Goal: Task Accomplishment & Management: Use online tool/utility

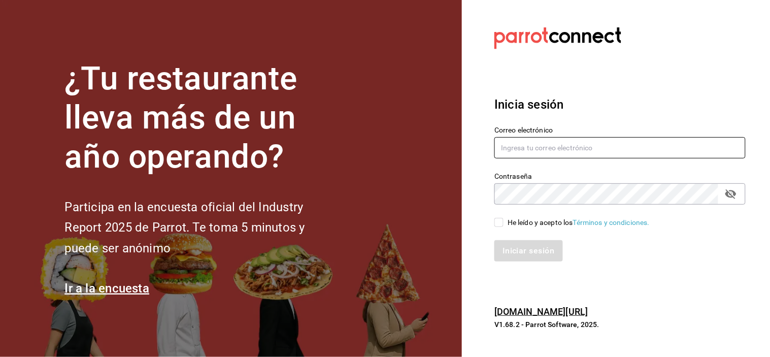
type input "[EMAIL_ADDRESS][DOMAIN_NAME]"
click at [496, 225] on input "He leído y acepto los Términos y condiciones." at bounding box center [498, 222] width 9 height 9
checkbox input "true"
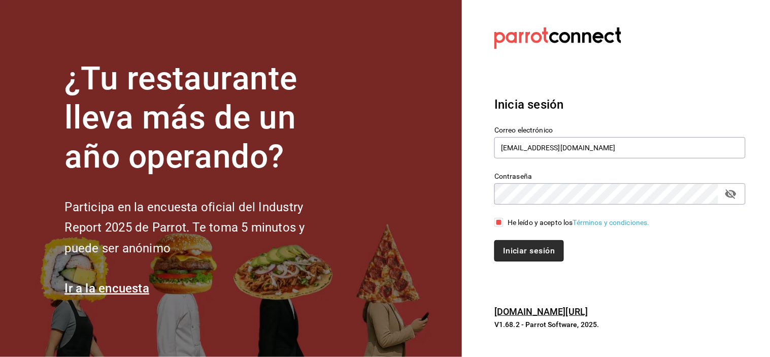
click at [511, 245] on button "Iniciar sesión" at bounding box center [528, 250] width 69 height 21
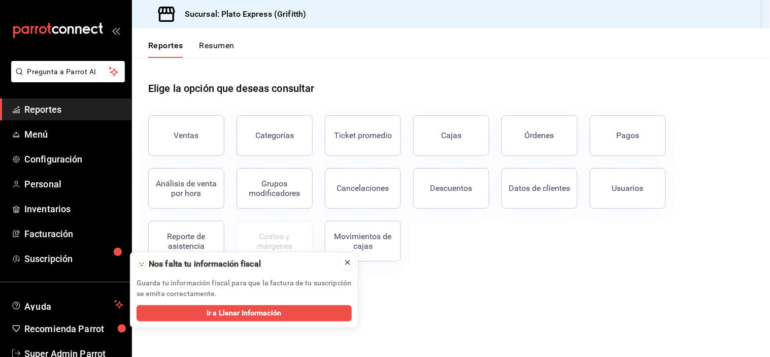
click at [347, 261] on icon at bounding box center [348, 262] width 8 height 8
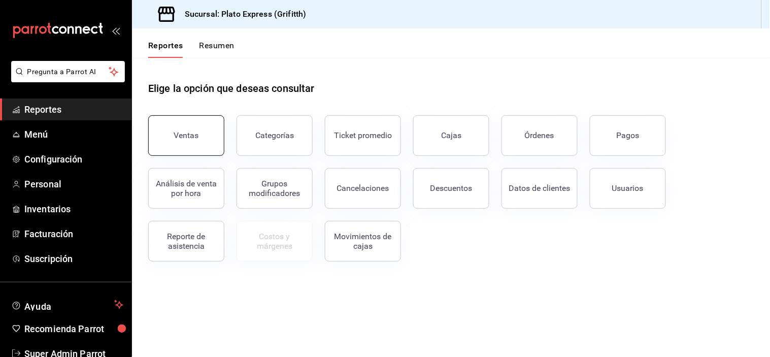
click at [199, 153] on button "Ventas" at bounding box center [186, 135] width 76 height 41
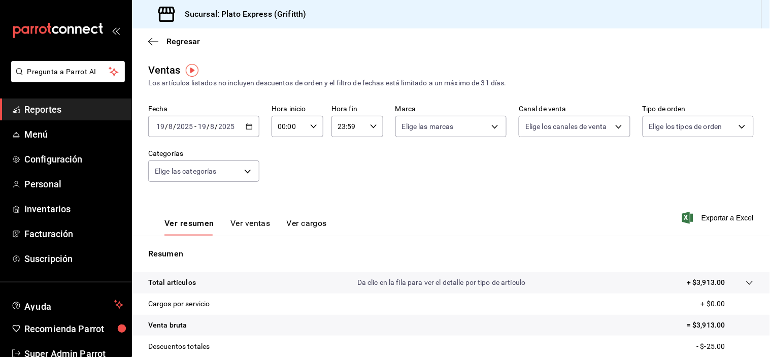
click at [361, 135] on input "23:59" at bounding box center [348, 126] width 35 height 20
click at [333, 158] on div "00 01 02 03 04 05 06 07 08 09 10 11 12 13 14 15 16 17 18 19 20 21 22 23" at bounding box center [341, 181] width 25 height 81
click at [333, 158] on button "07" at bounding box center [341, 159] width 21 height 20
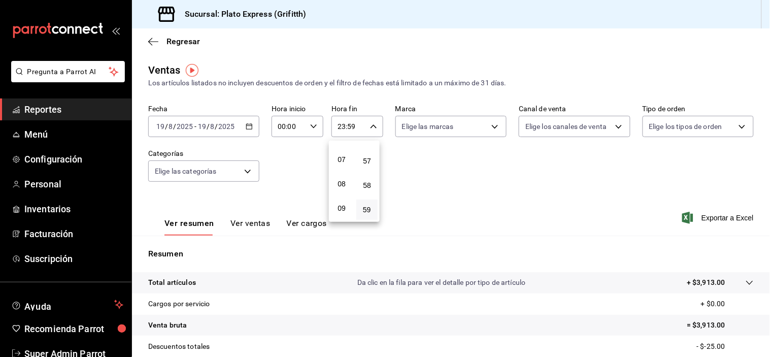
type input "07:59"
click at [372, 159] on div "00 01 02 03 04 05 06 07 08 09 10 11 12 13 14 15 16 17 18 19 20 21 22 23 24 25 2…" at bounding box center [366, 181] width 25 height 81
click at [372, 117] on button "44" at bounding box center [366, 106] width 21 height 20
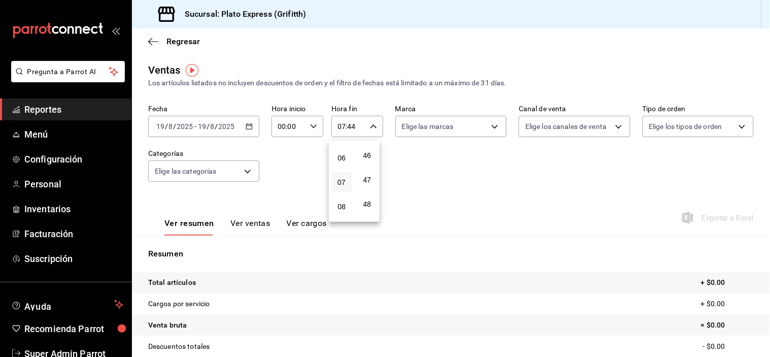
click at [545, 165] on div at bounding box center [385, 178] width 770 height 357
click at [374, 127] on div "07:44 Hora fin" at bounding box center [357, 126] width 52 height 21
click at [365, 143] on span "45" at bounding box center [366, 138] width 9 height 8
click at [366, 167] on span "46" at bounding box center [366, 163] width 9 height 8
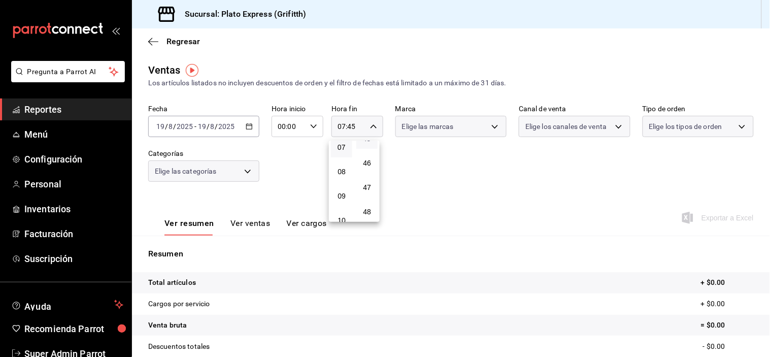
type input "07:46"
click at [366, 197] on button "47" at bounding box center [366, 187] width 21 height 20
type input "07:47"
click at [366, 201] on button "48" at bounding box center [366, 211] width 21 height 20
type input "07:48"
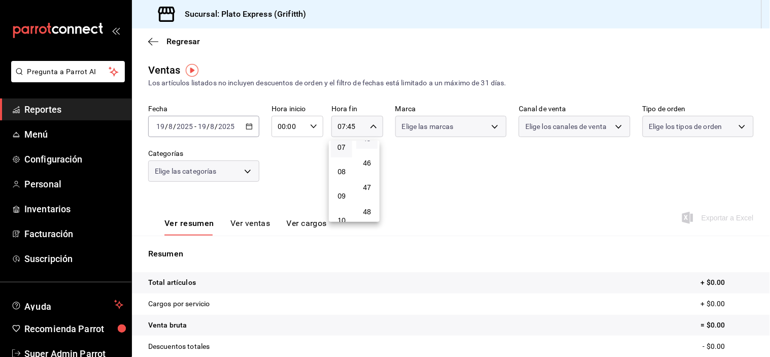
scroll to position [1178, 0]
click at [366, 178] on button "49" at bounding box center [366, 168] width 21 height 20
type input "07:49"
click at [366, 158] on div "49" at bounding box center [366, 145] width 25 height 24
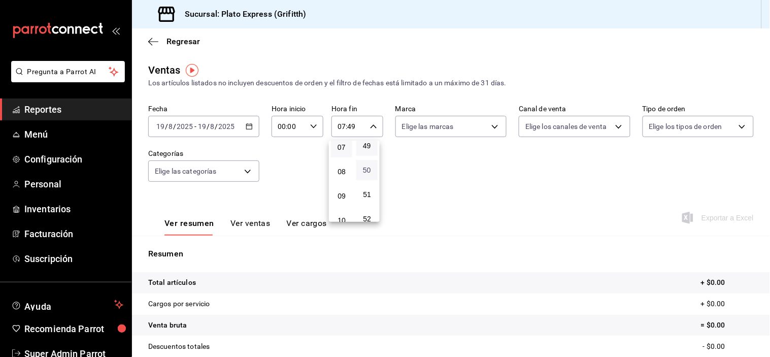
click at [367, 174] on span "50" at bounding box center [366, 170] width 9 height 8
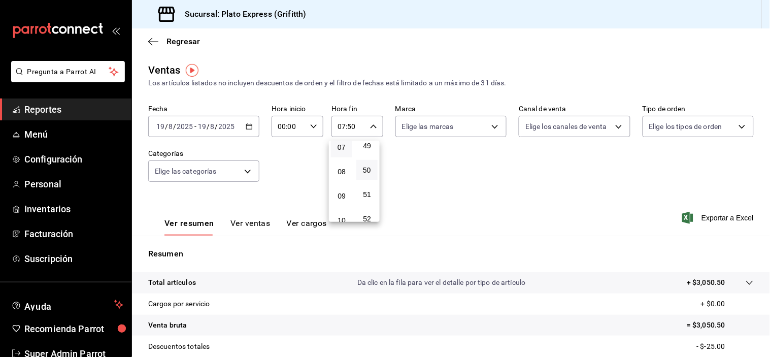
click at [260, 225] on div at bounding box center [385, 178] width 770 height 357
click at [260, 225] on button "Ver ventas" at bounding box center [250, 226] width 40 height 17
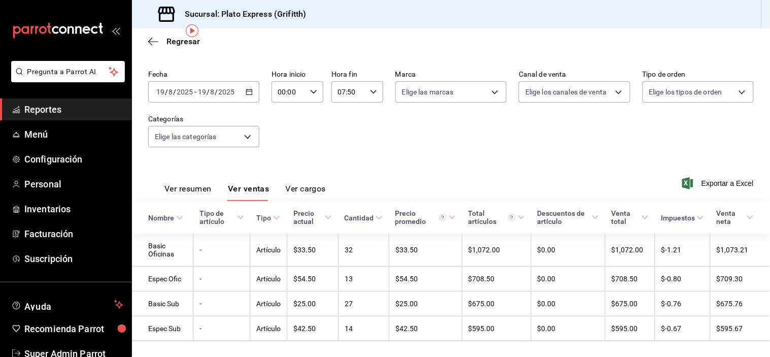
scroll to position [44, 0]
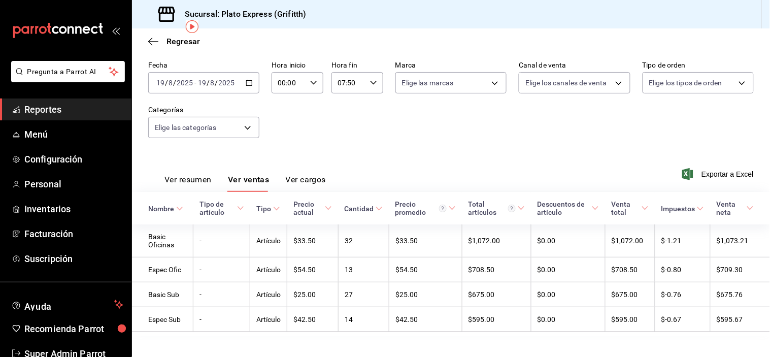
click at [361, 76] on input "07:50" at bounding box center [348, 83] width 35 height 20
click at [344, 162] on button "09" at bounding box center [341, 152] width 21 height 20
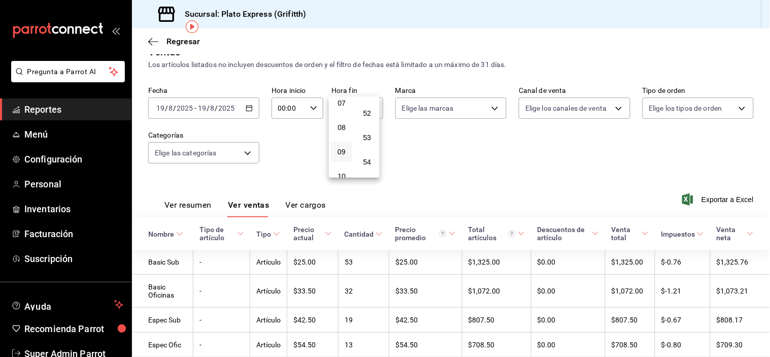
scroll to position [44, 0]
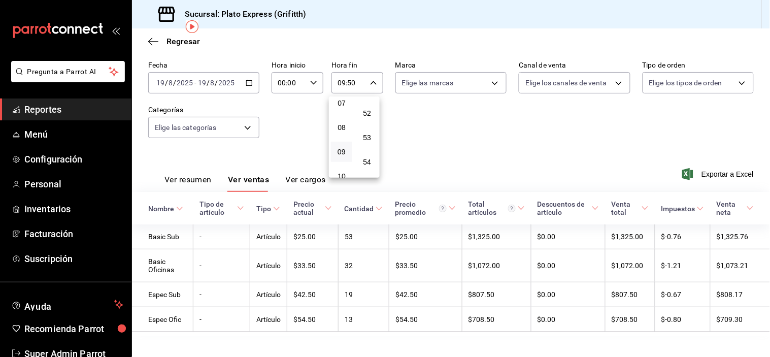
click at [429, 119] on div at bounding box center [385, 178] width 770 height 357
click at [379, 79] on div "09:50 Hora fin" at bounding box center [357, 82] width 52 height 21
click at [371, 117] on span "52" at bounding box center [366, 113] width 9 height 8
type input "09:52"
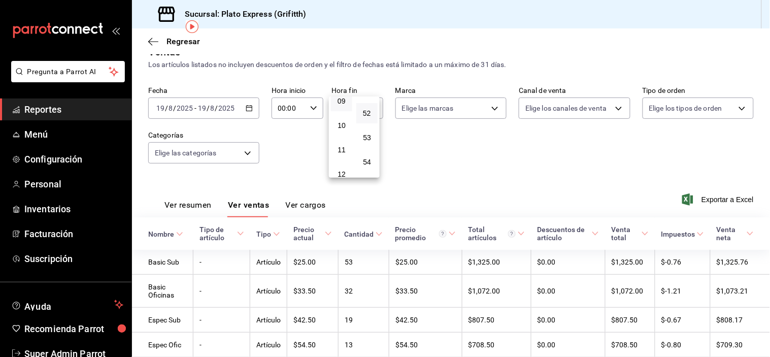
scroll to position [44, 0]
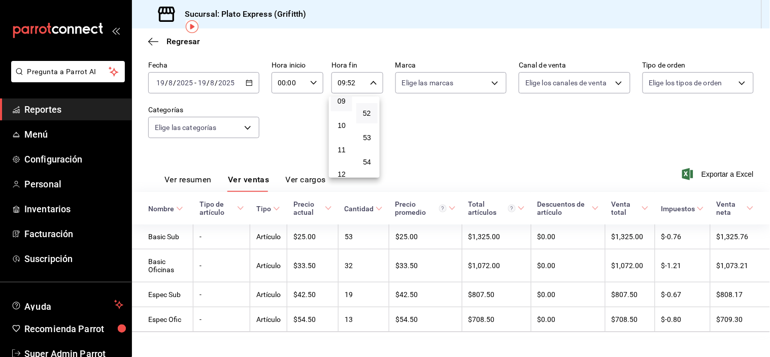
click at [511, 186] on div at bounding box center [385, 178] width 770 height 357
click at [377, 85] on div "09:52 Hora fin" at bounding box center [357, 82] width 52 height 21
click at [336, 119] on div "00 01 02 03 04 05 06 07 08 09 10 11 12 13 14 15 16 17 18 19 20 21 22 23" at bounding box center [341, 136] width 25 height 81
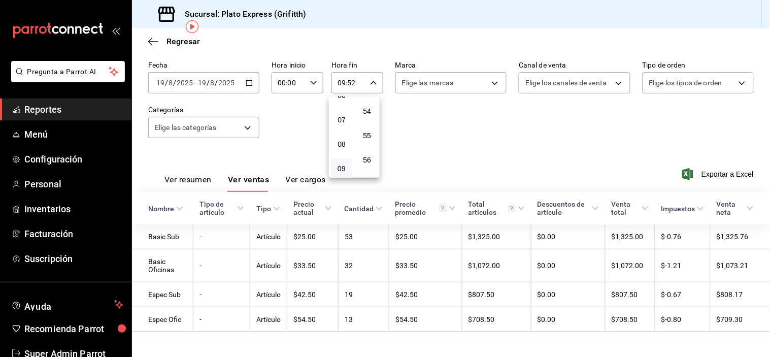
click at [336, 119] on button "07" at bounding box center [341, 120] width 21 height 20
type input "07:52"
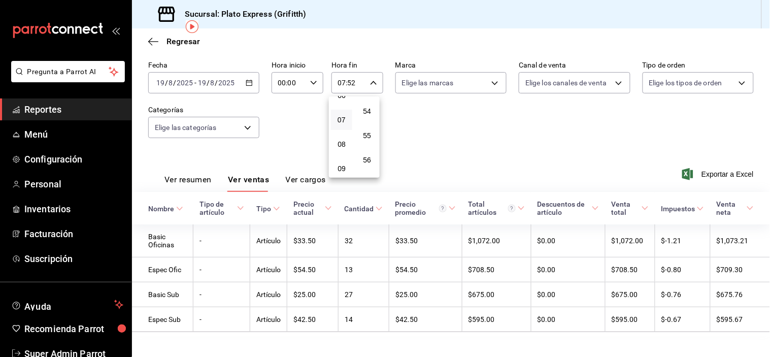
scroll to position [137, 0]
click at [367, 99] on div "53" at bounding box center [366, 87] width 25 height 24
click at [369, 66] on span "52" at bounding box center [366, 62] width 9 height 8
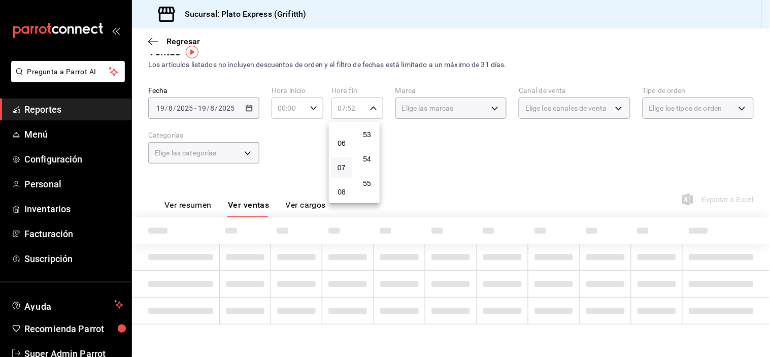
scroll to position [44, 0]
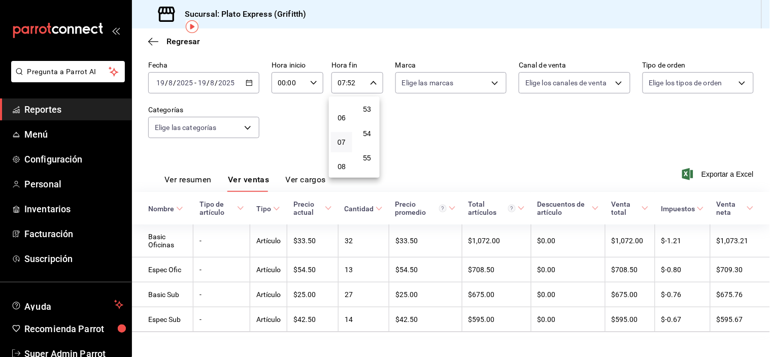
click at [369, 71] on button "51" at bounding box center [366, 60] width 21 height 20
type input "07:51"
click at [369, 69] on button "50" at bounding box center [366, 59] width 21 height 20
type input "07:50"
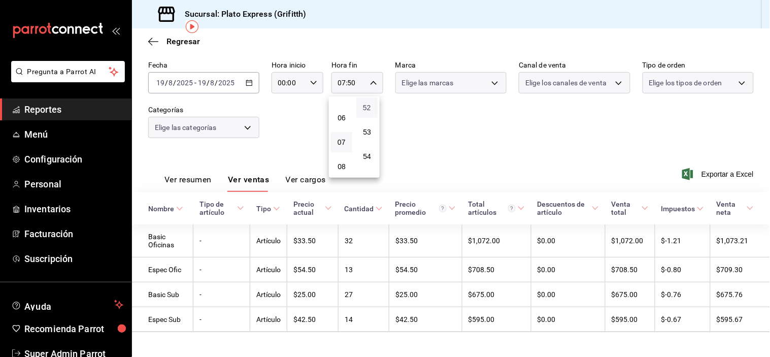
scroll to position [44, 0]
click at [465, 113] on div at bounding box center [385, 178] width 770 height 357
click at [201, 175] on button "Ver resumen" at bounding box center [187, 183] width 47 height 17
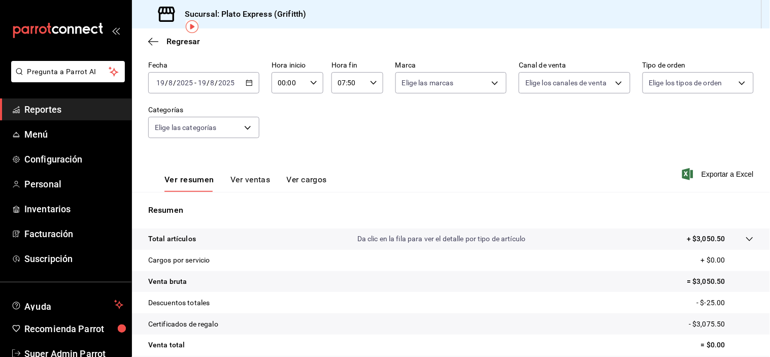
click at [316, 78] on div "00:00 Hora inicio" at bounding box center [298, 82] width 52 height 21
click at [281, 165] on button "02" at bounding box center [282, 157] width 21 height 20
click at [281, 165] on button "07" at bounding box center [282, 166] width 21 height 20
type input "07:00"
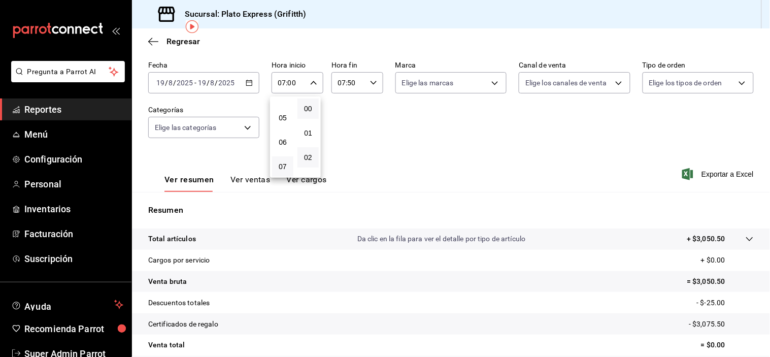
click at [310, 154] on button "02" at bounding box center [307, 157] width 21 height 20
click at [307, 72] on span "52" at bounding box center [308, 67] width 9 height 8
type input "07:52"
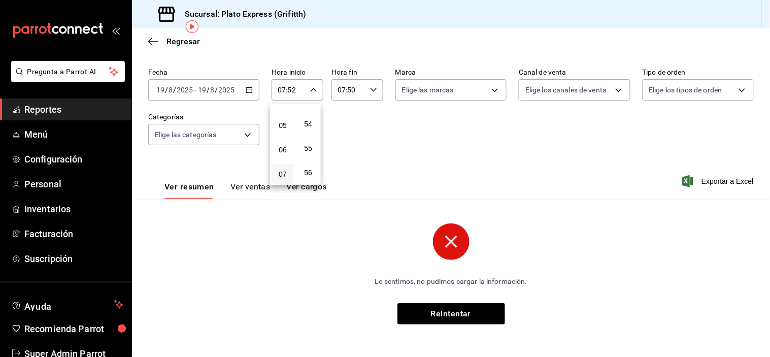
scroll to position [37, 0]
click at [367, 87] on div at bounding box center [385, 178] width 770 height 357
click at [370, 87] on icon "button" at bounding box center [373, 89] width 7 height 7
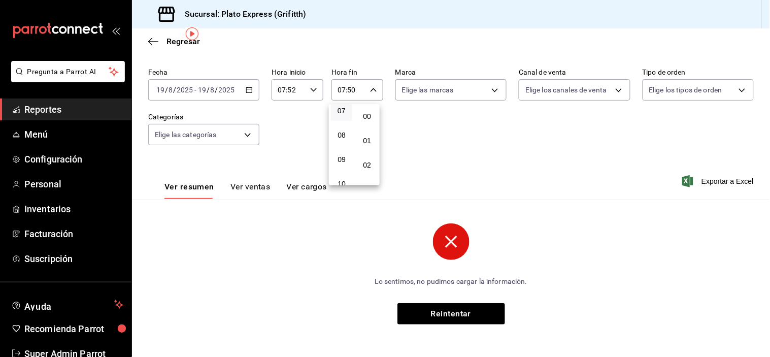
scroll to position [1262, 0]
click at [346, 157] on button "09" at bounding box center [341, 159] width 21 height 20
type input "09:50"
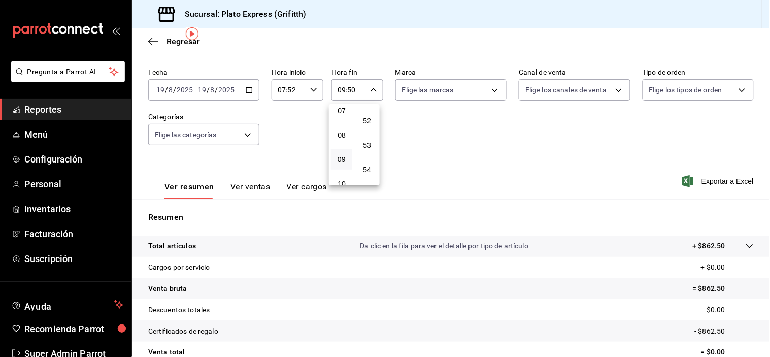
click at [252, 185] on div at bounding box center [385, 178] width 770 height 357
click at [252, 185] on button "Ver ventas" at bounding box center [250, 190] width 40 height 17
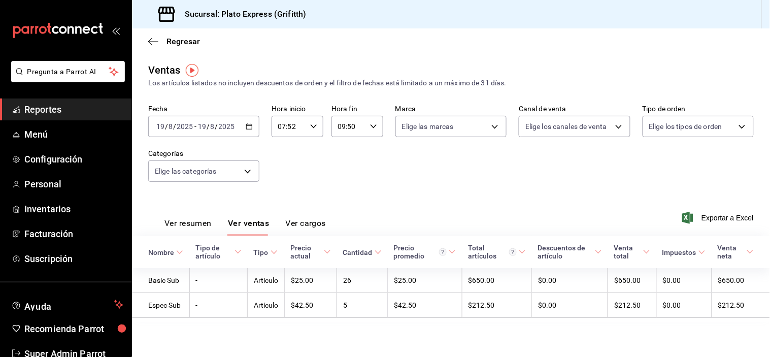
click at [252, 185] on div "Fecha 2025-08-19 19 / 8 / 2025 - 2025-08-19 19 / 8 / 2025 Hora inicio 07:52 Hor…" at bounding box center [450, 149] width 605 height 89
click at [207, 223] on button "Ver resumen" at bounding box center [187, 226] width 47 height 17
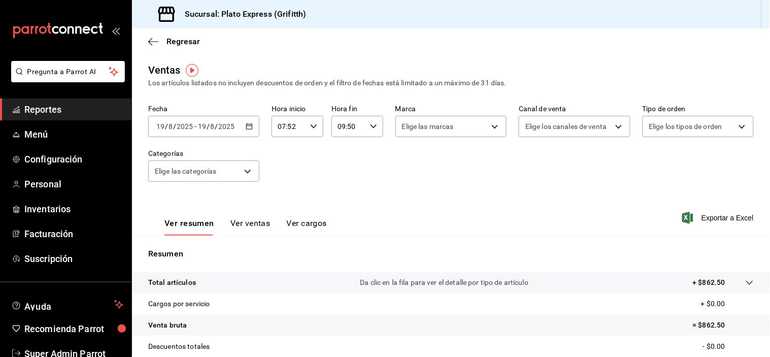
click at [453, 244] on div "Resumen Total artículos Da clic en la fila para ver el detalle por tipo de artí…" at bounding box center [451, 344] width 638 height 218
click at [317, 130] on div "07:52 Hora inicio" at bounding box center [298, 126] width 52 height 21
click at [286, 149] on span "07" at bounding box center [282, 147] width 9 height 8
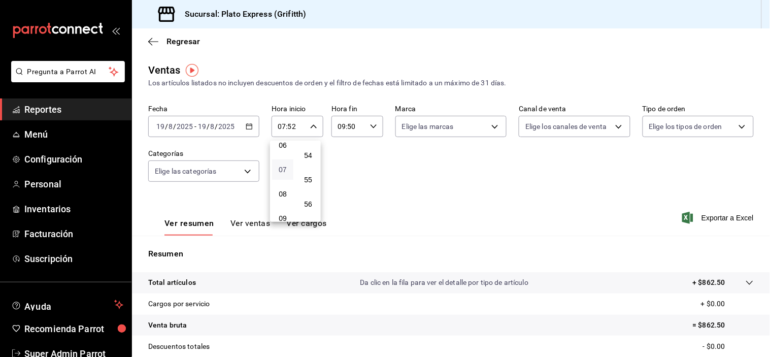
click at [286, 149] on span "06" at bounding box center [282, 145] width 9 height 8
type input "06:52"
click at [387, 173] on div at bounding box center [385, 178] width 770 height 357
click at [312, 128] on icon "button" at bounding box center [313, 126] width 7 height 7
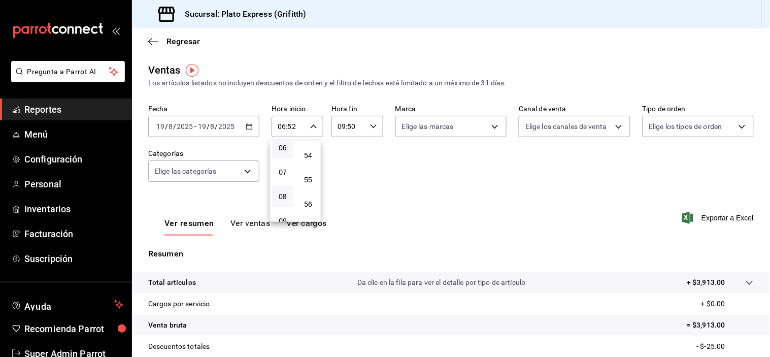
click at [290, 207] on button "08" at bounding box center [282, 196] width 21 height 20
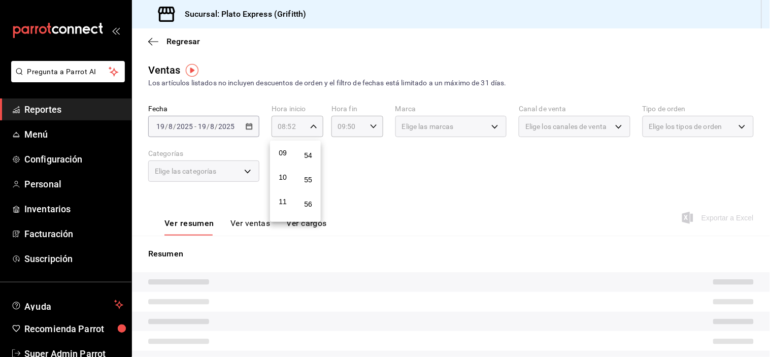
scroll to position [196, 0]
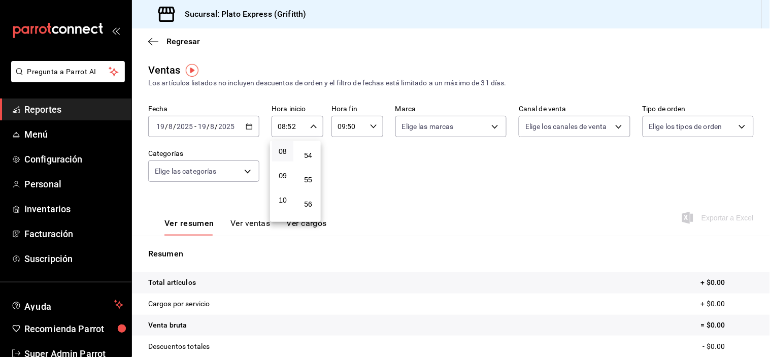
drag, startPoint x: 282, startPoint y: 184, endPoint x: 300, endPoint y: 175, distance: 20.9
click at [283, 180] on span "09" at bounding box center [282, 176] width 9 height 8
type input "09:52"
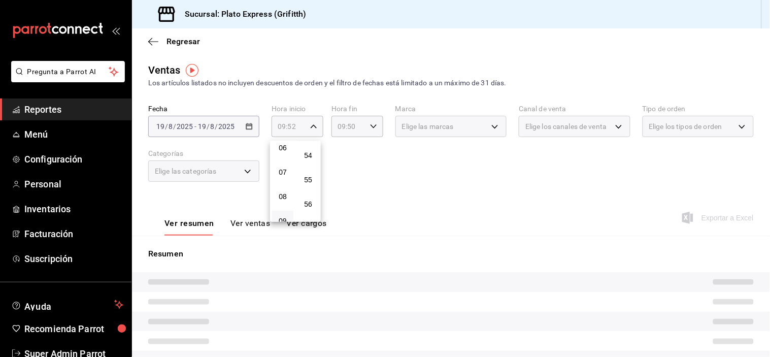
scroll to position [129, 0]
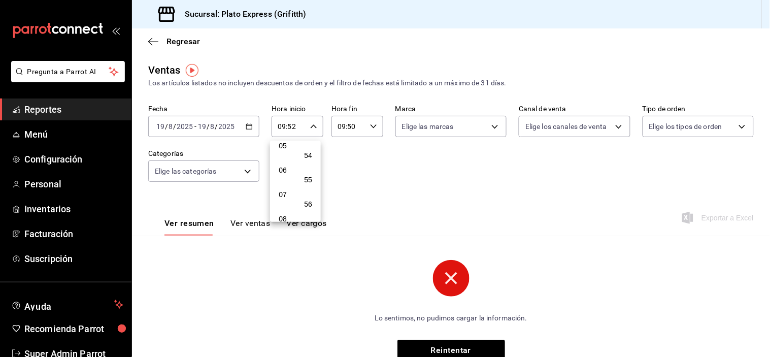
click at [307, 135] on span "53" at bounding box center [308, 131] width 9 height 8
click at [307, 140] on button "40" at bounding box center [307, 130] width 21 height 20
type input "09:40"
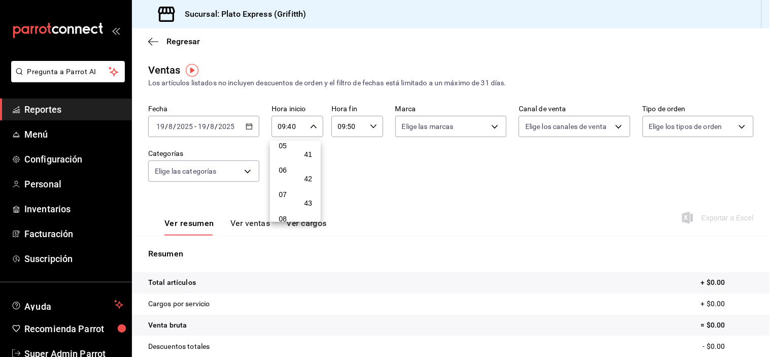
click at [372, 126] on div at bounding box center [385, 178] width 770 height 357
click at [370, 126] on icon "button" at bounding box center [373, 126] width 7 height 7
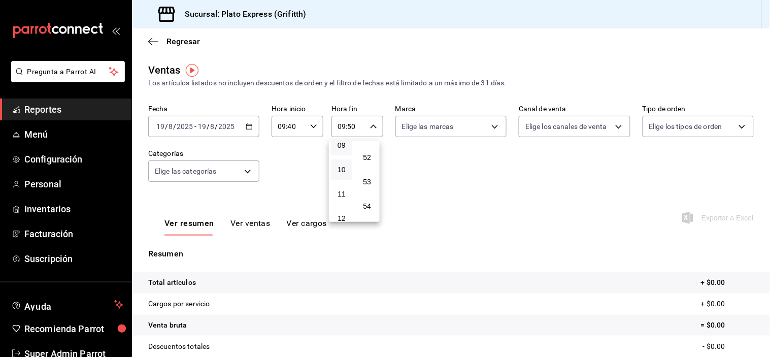
click at [343, 170] on div "00 01 02 03 04 05 06 07 08 09 10 11 12 13 14 15 16 17 18 19 20 21 22 23" at bounding box center [341, 181] width 25 height 81
click at [348, 209] on button "23" at bounding box center [341, 209] width 21 height 20
type input "23:50"
click at [361, 201] on div "00 01 02 03 04 05 06 07 08 09 10 11 12 13 14 15 16 17 18 19 20 21 22 23 24 25 2…" at bounding box center [366, 181] width 25 height 81
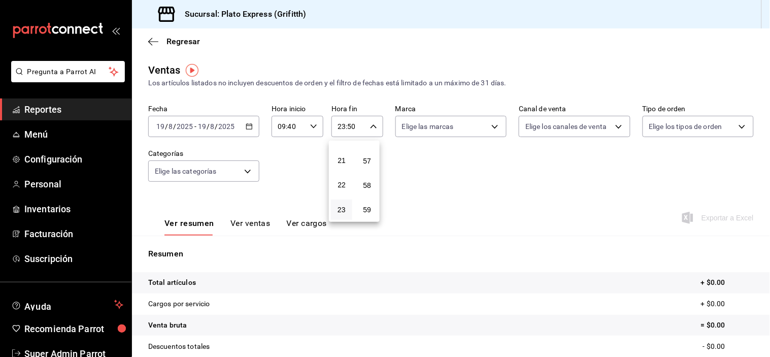
scroll to position [1434, 0]
click at [361, 201] on button "59" at bounding box center [366, 209] width 21 height 20
type input "23:59"
click at [454, 191] on div at bounding box center [385, 178] width 770 height 357
